Goal: Information Seeking & Learning: Learn about a topic

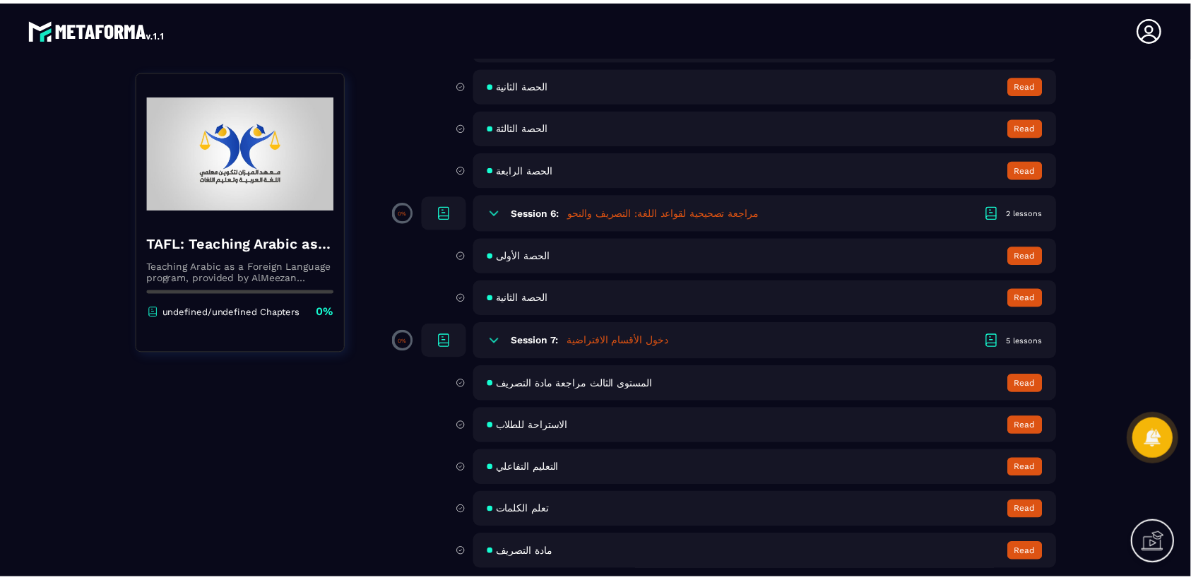
scroll to position [1088, 0]
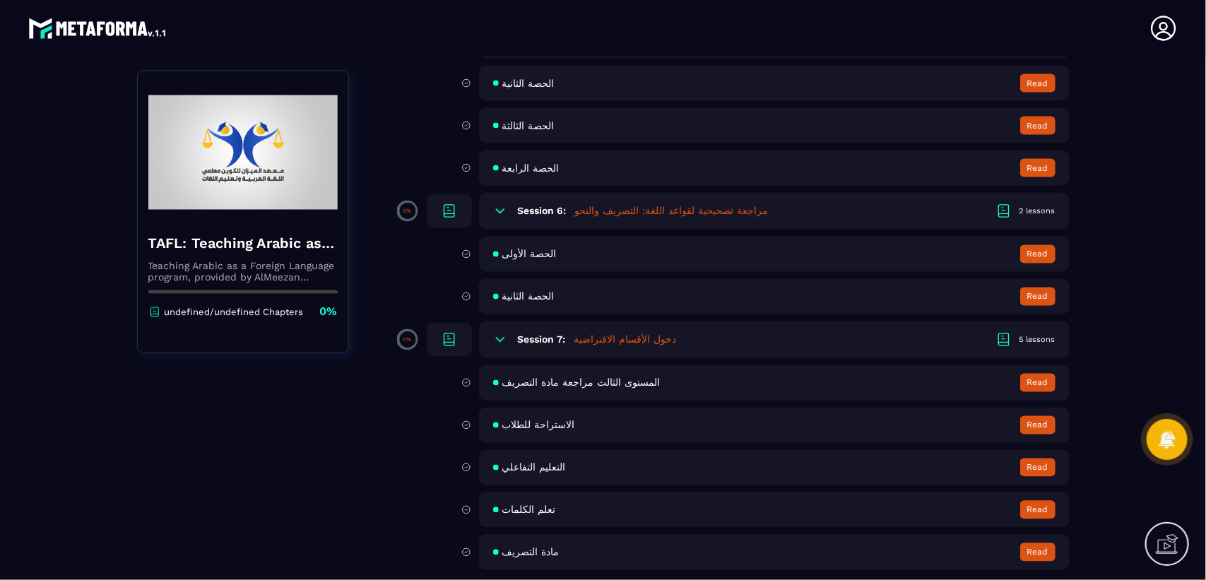
click at [532, 423] on span "الاستراحة للطلاب" at bounding box center [538, 425] width 73 height 11
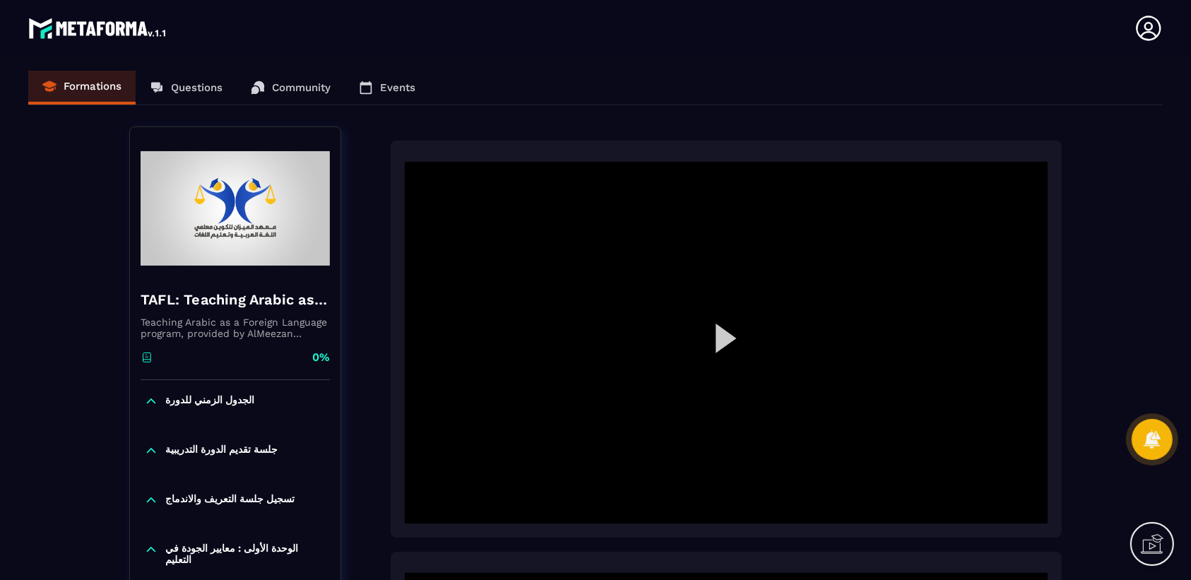
click at [719, 348] on div at bounding box center [726, 343] width 643 height 362
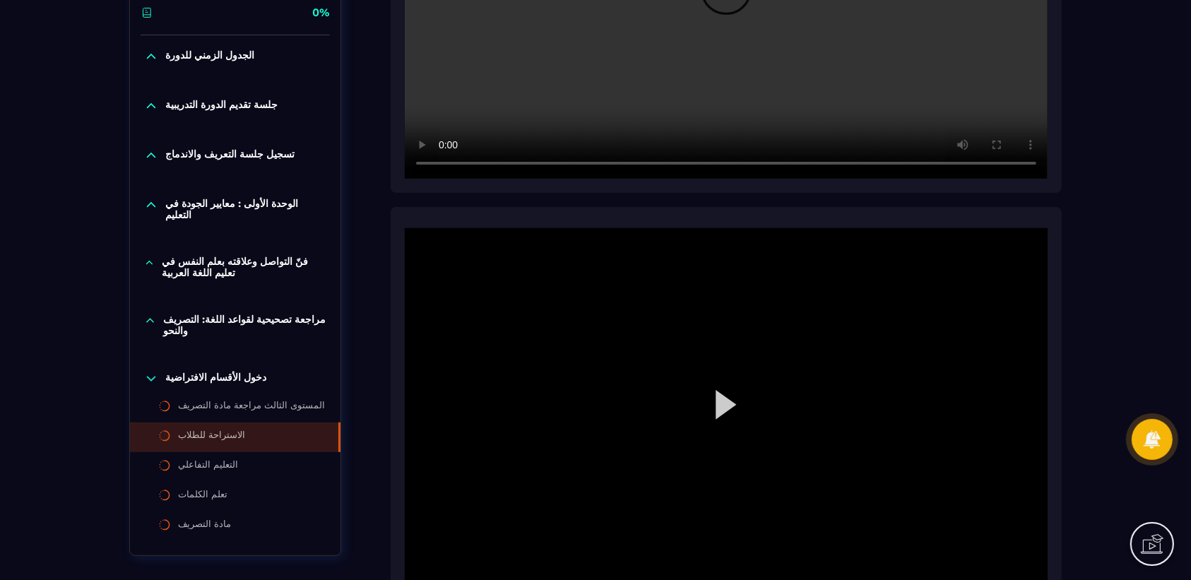
scroll to position [353, 0]
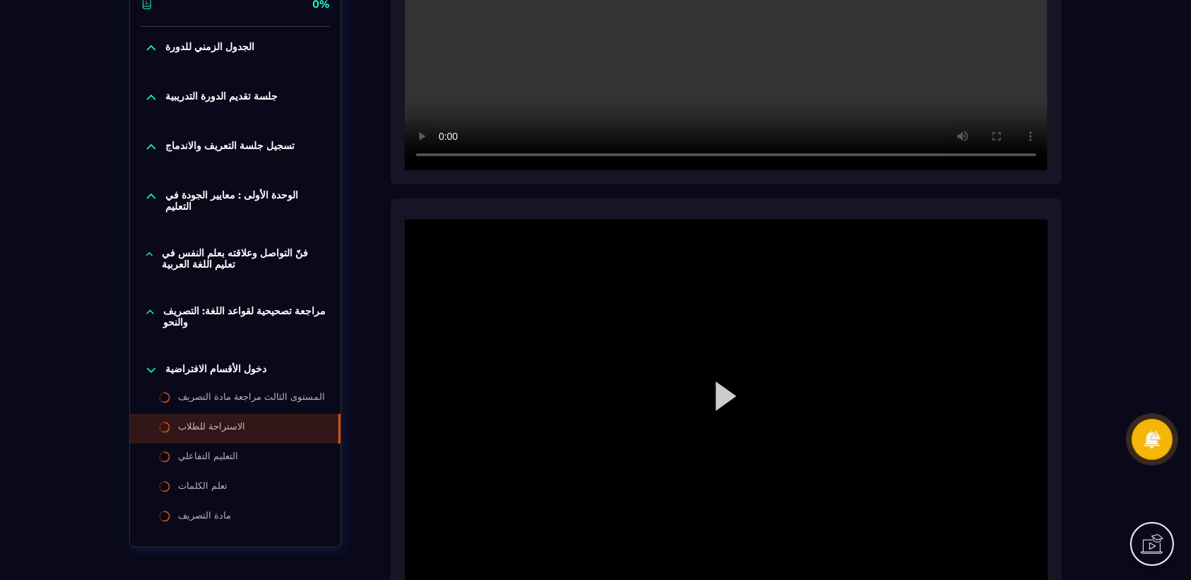
click at [726, 401] on div at bounding box center [726, 401] width 643 height 362
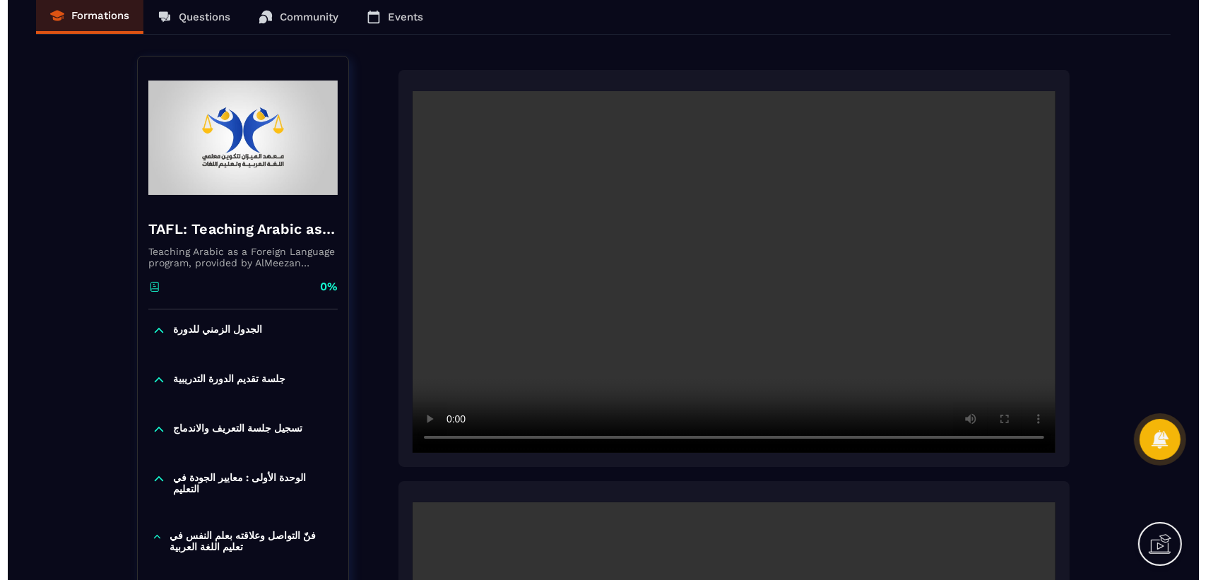
scroll to position [0, 0]
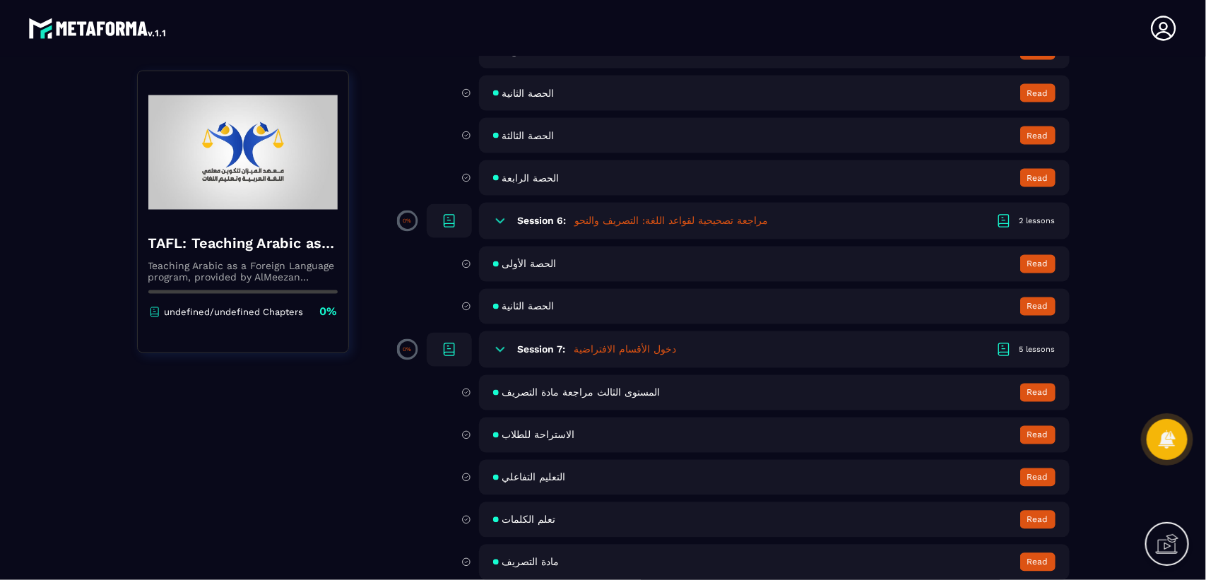
scroll to position [1088, 0]
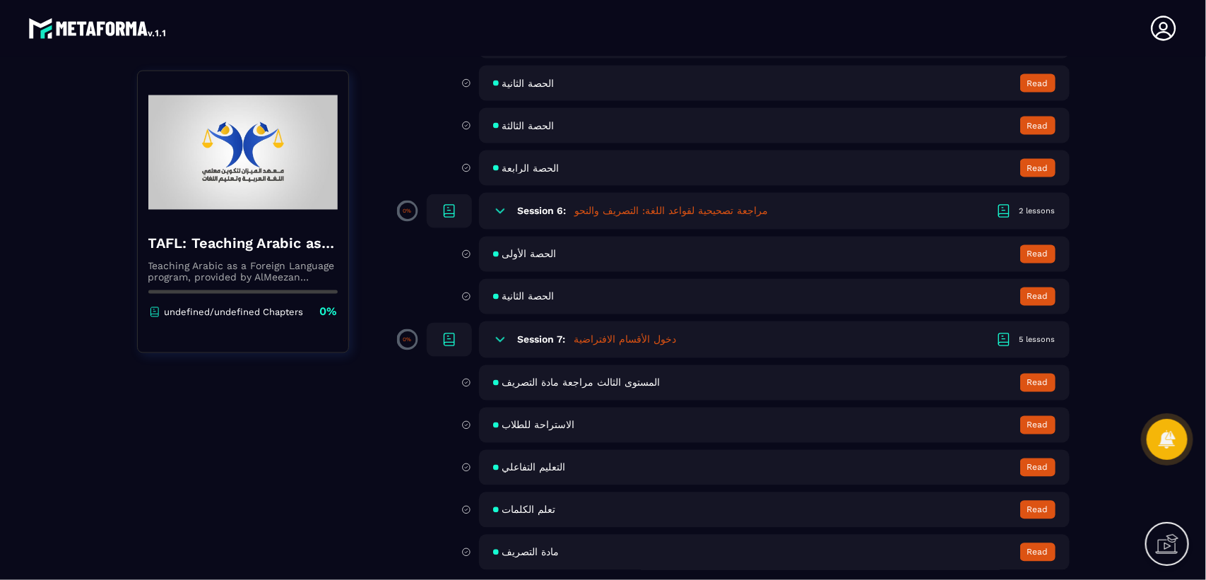
click at [538, 420] on span "الاستراحة للطلاب" at bounding box center [538, 425] width 73 height 11
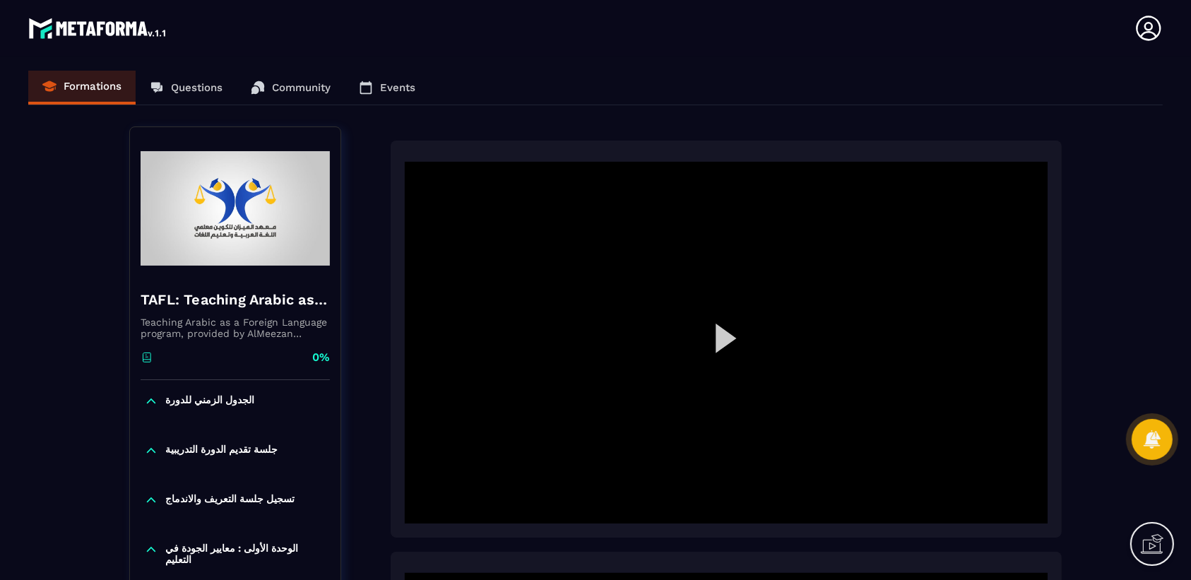
click at [735, 336] on div at bounding box center [726, 343] width 643 height 362
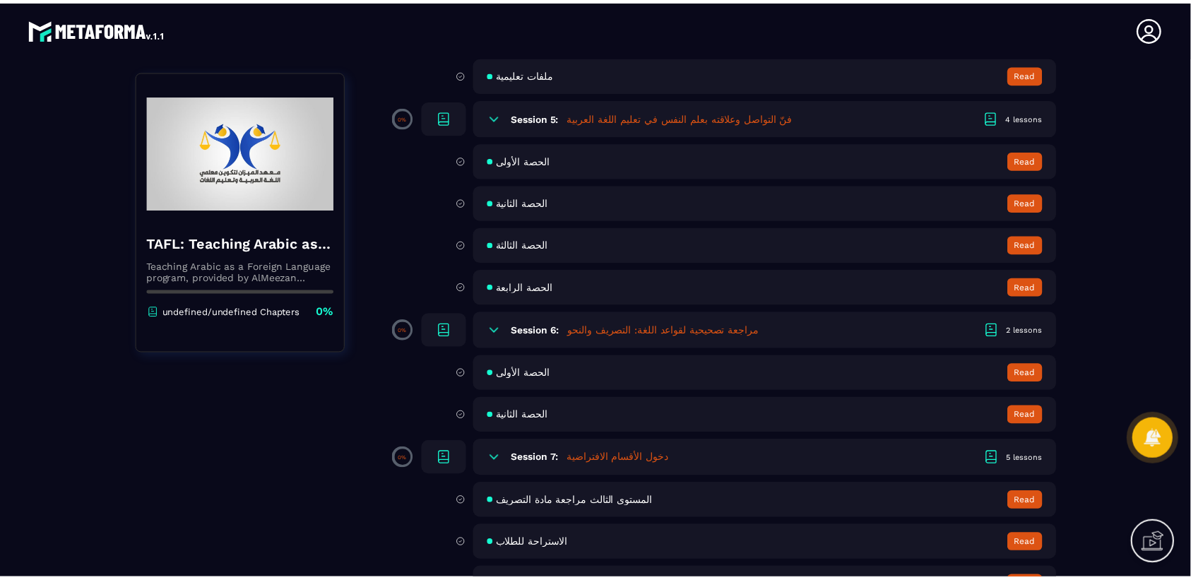
scroll to position [1088, 0]
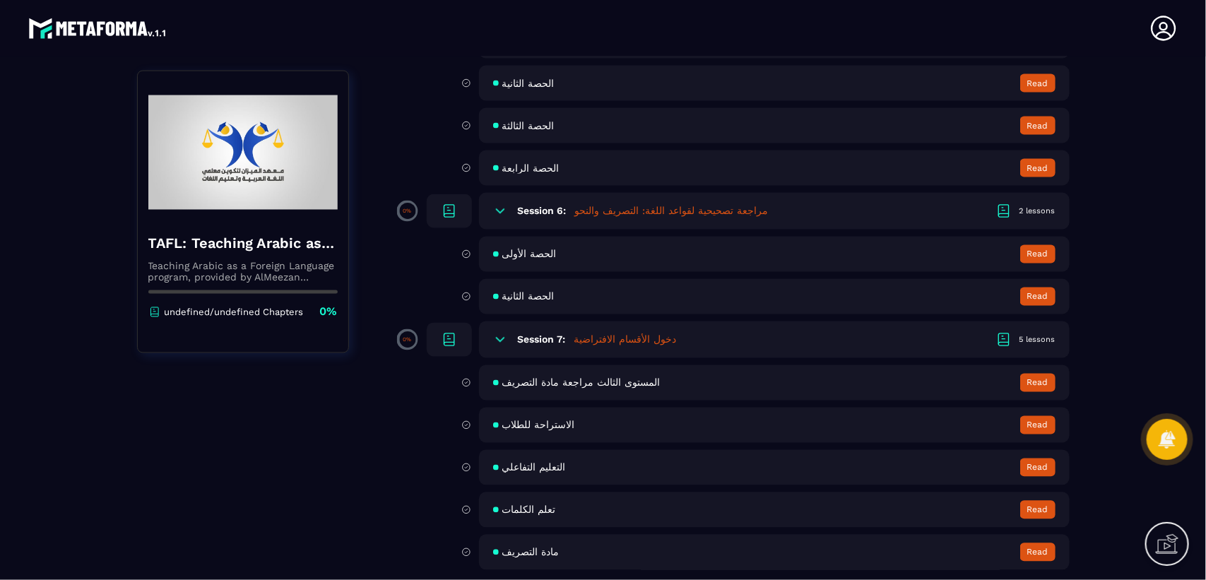
click at [527, 504] on span "تعلم الكلمات" at bounding box center [529, 509] width 54 height 11
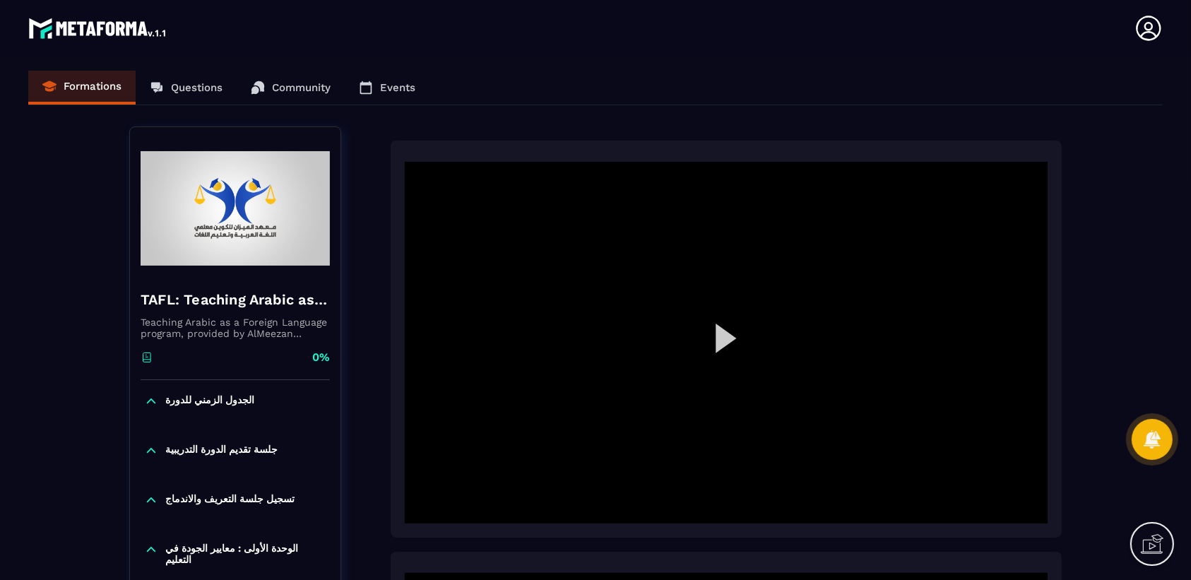
click at [730, 339] on div at bounding box center [726, 343] width 643 height 362
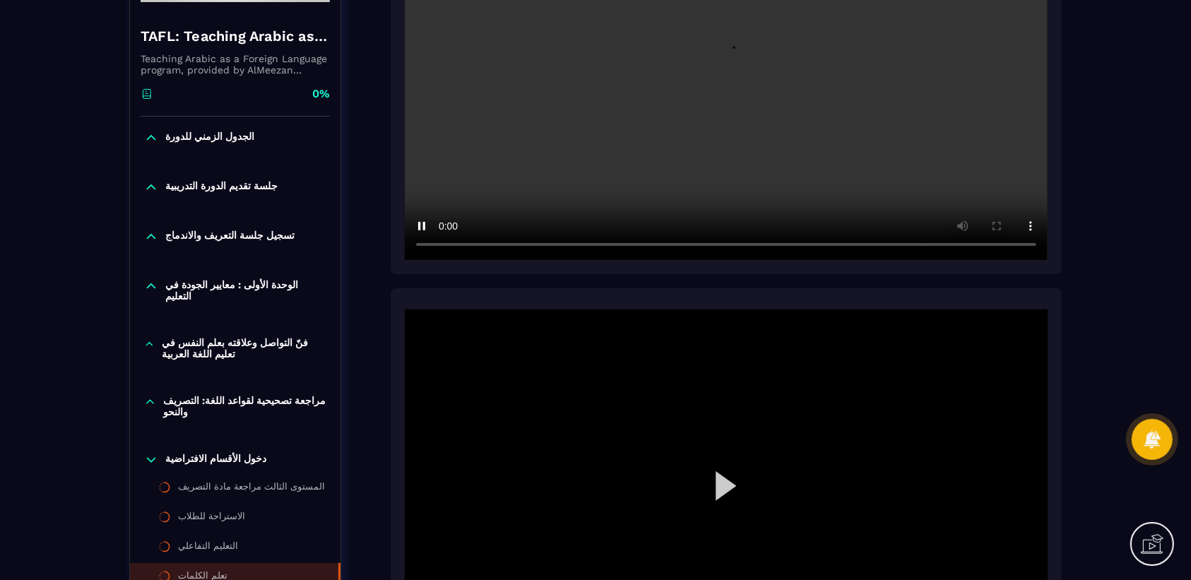
scroll to position [265, 0]
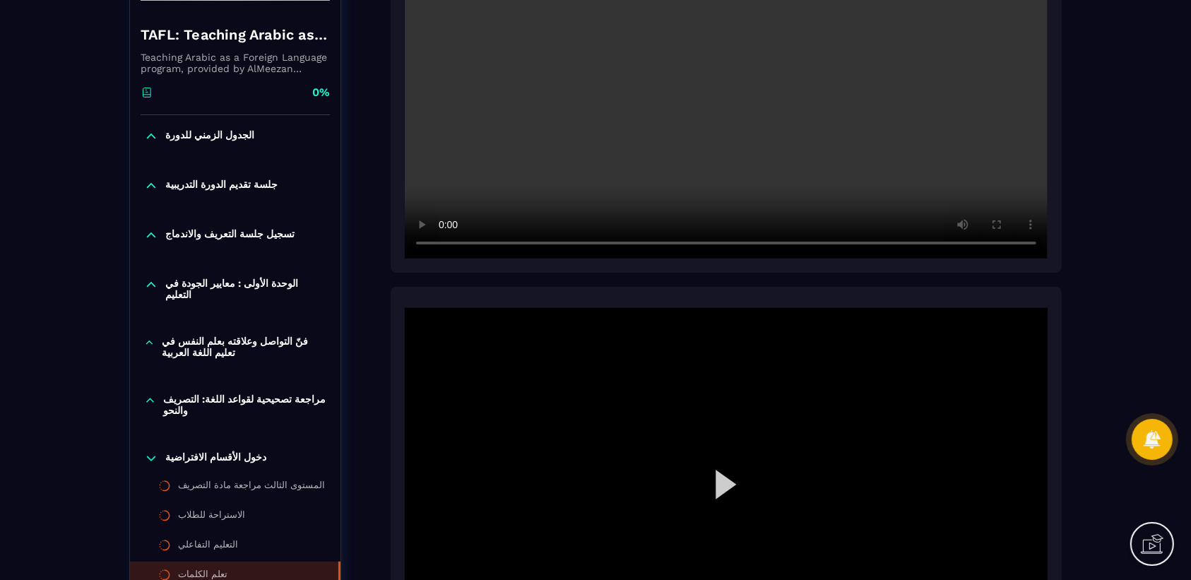
click at [739, 488] on div at bounding box center [726, 489] width 643 height 362
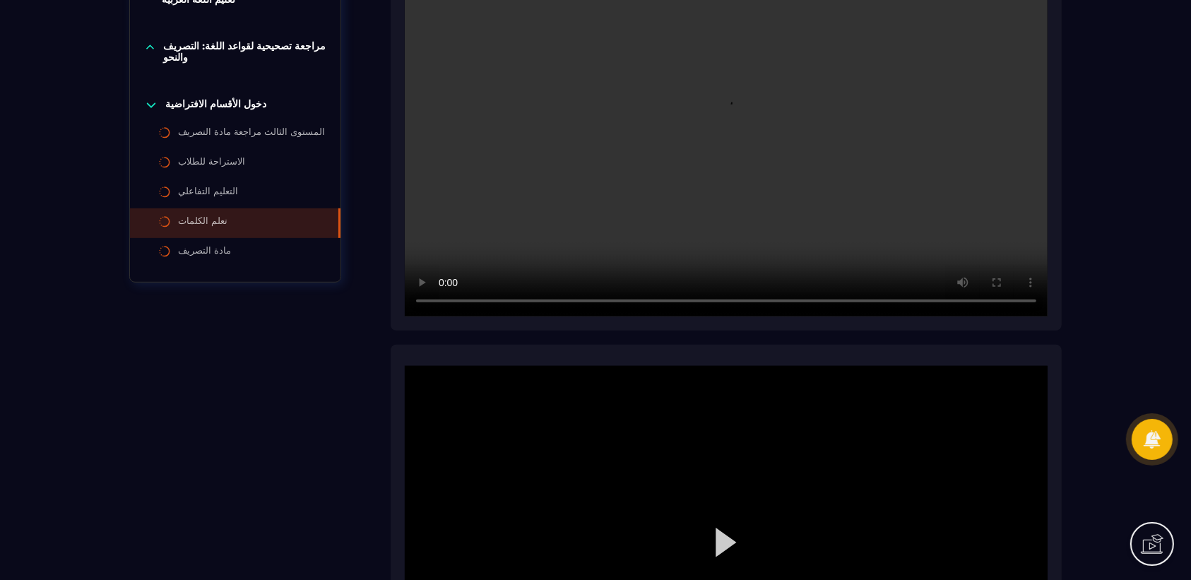
scroll to position [795, 0]
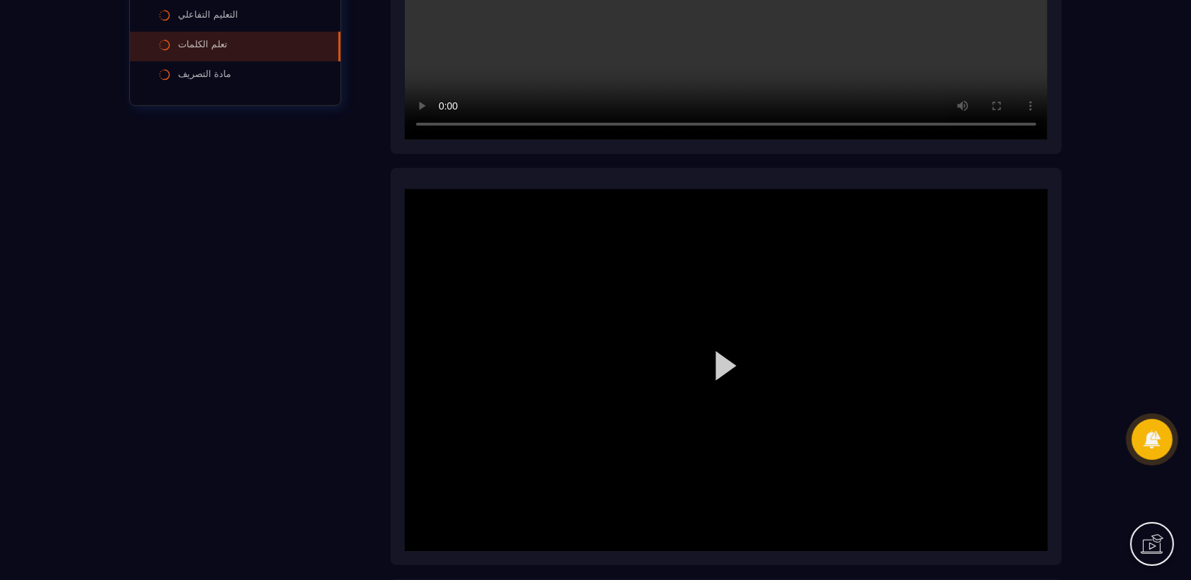
click at [728, 360] on div at bounding box center [726, 370] width 643 height 362
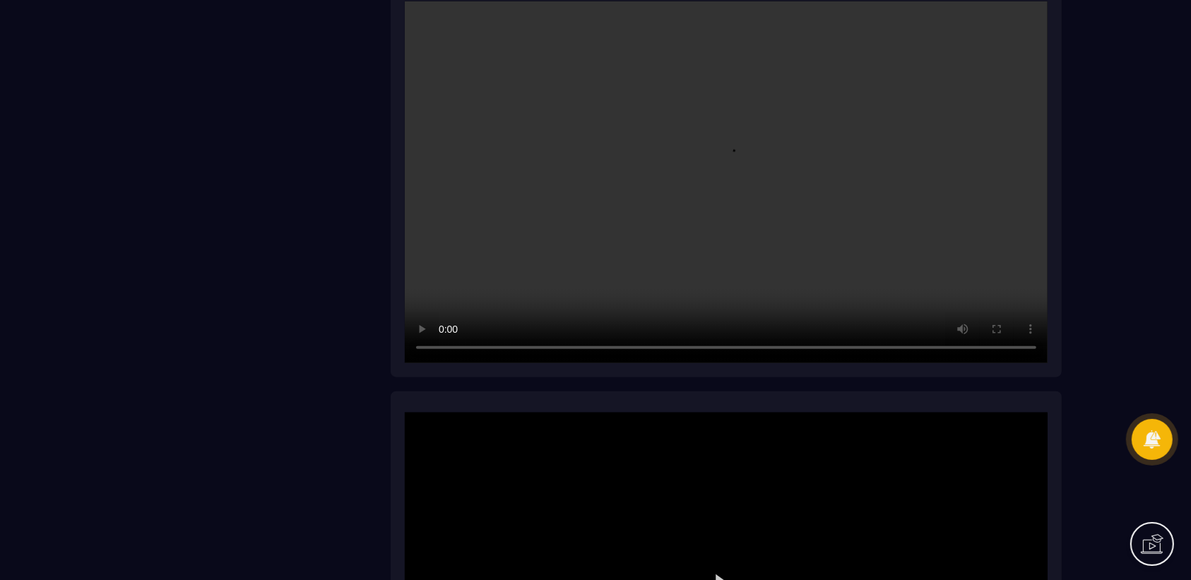
scroll to position [1060, 0]
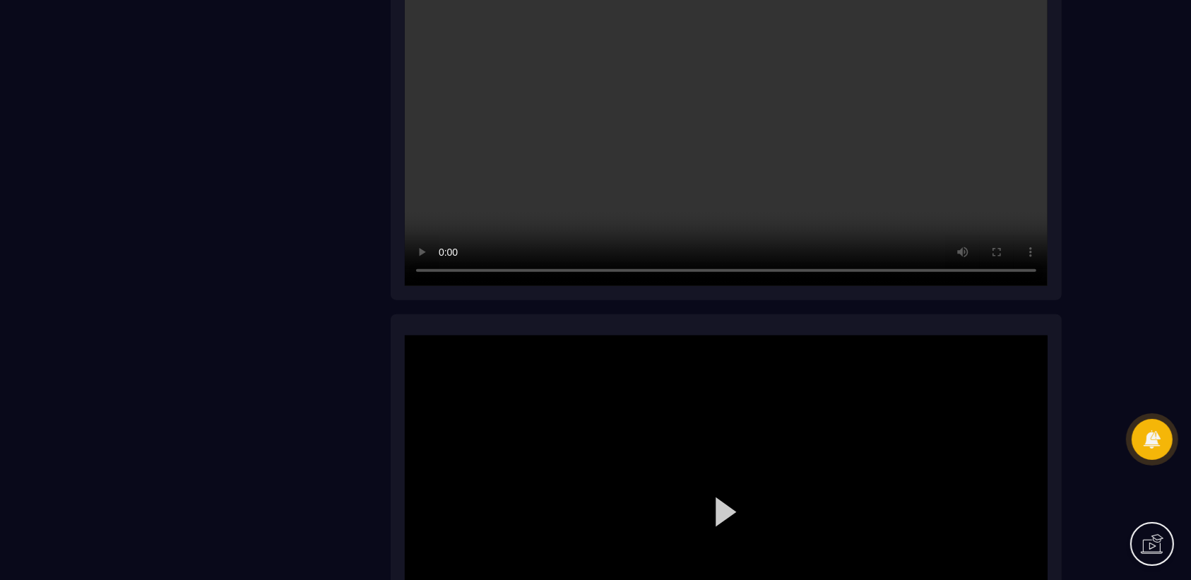
click at [728, 510] on div at bounding box center [726, 517] width 643 height 362
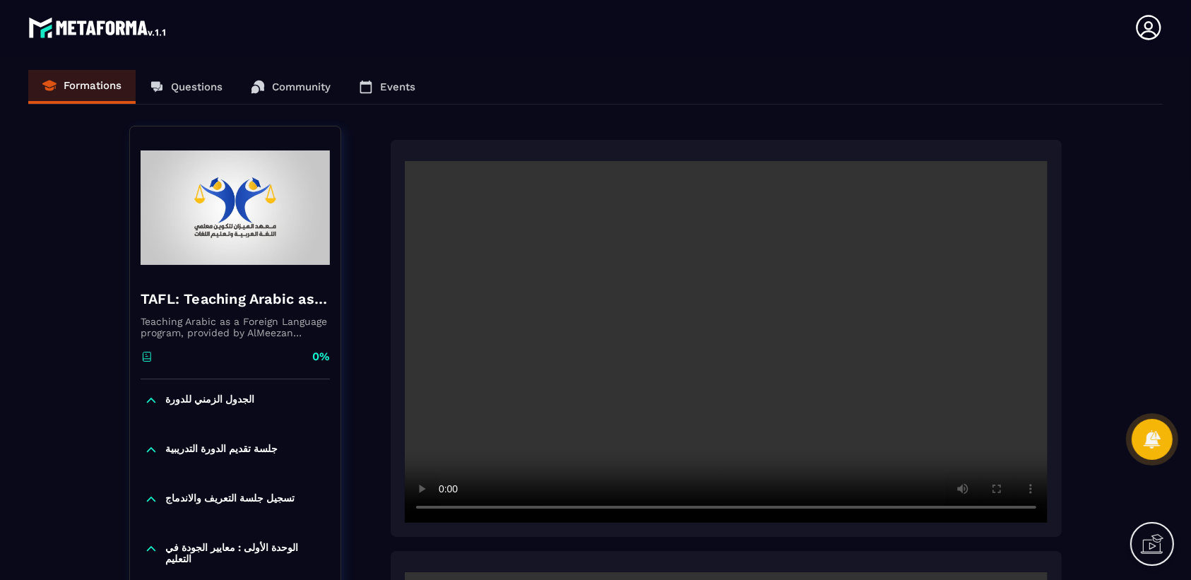
scroll to position [0, 0]
click at [78, 90] on div "Formations Questions Community Events" at bounding box center [595, 88] width 1135 height 35
click at [76, 85] on div "Formations Questions Community Events" at bounding box center [595, 88] width 1135 height 35
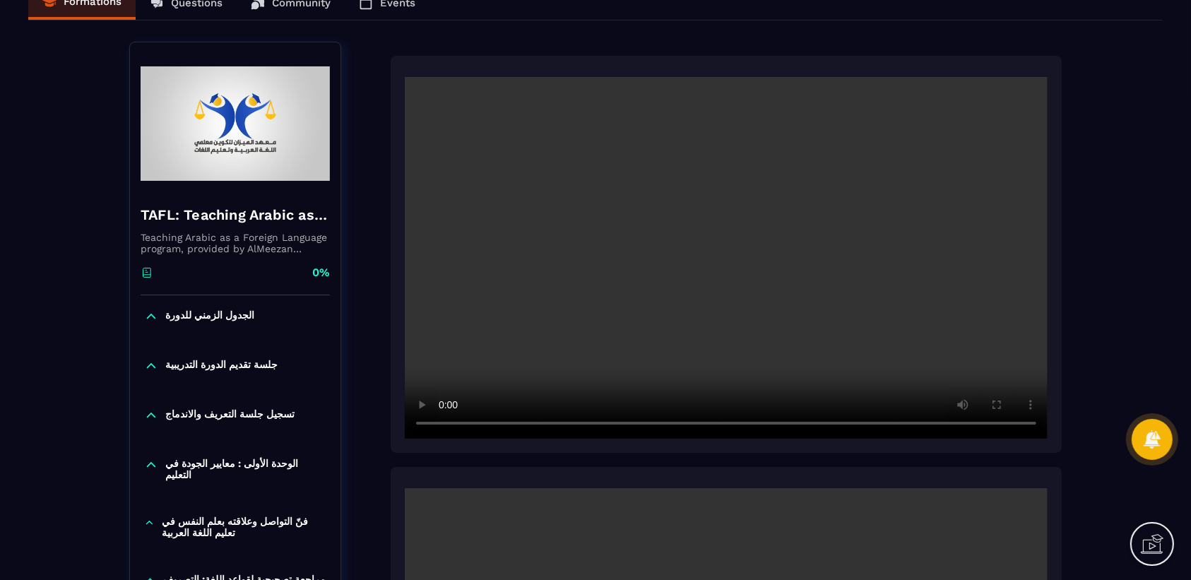
scroll to position [353, 0]
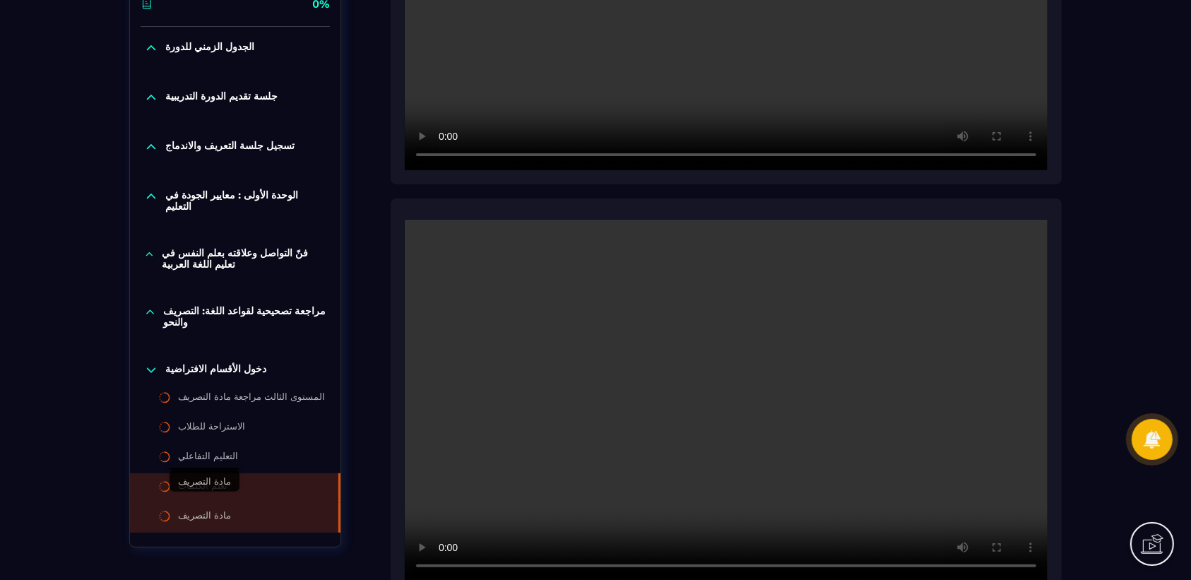
click at [205, 510] on div "مادة التصريف" at bounding box center [204, 518] width 53 height 16
